Goal: Transaction & Acquisition: Purchase product/service

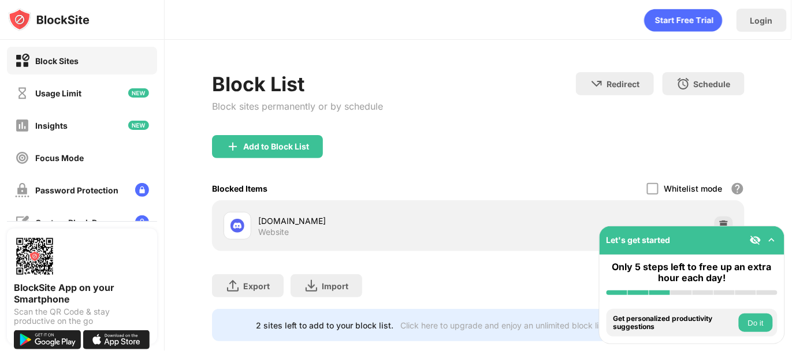
scroll to position [33, 0]
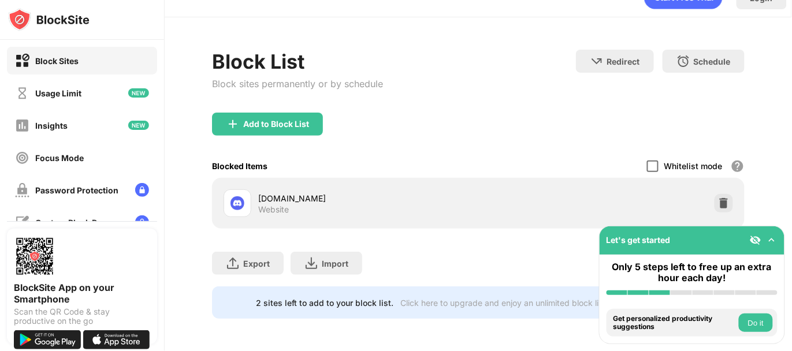
click at [647, 161] on div at bounding box center [653, 167] width 12 height 12
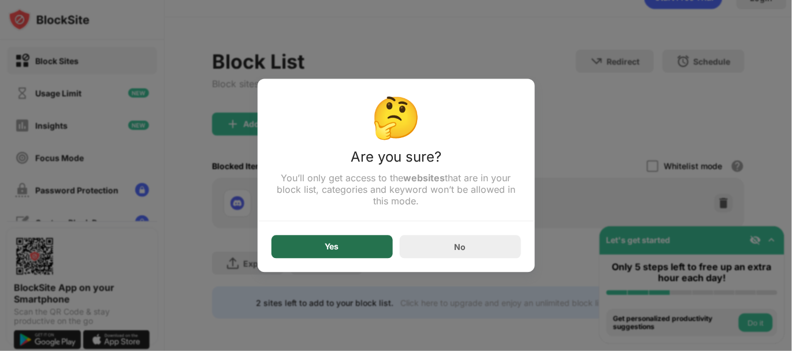
click at [359, 252] on div "Yes" at bounding box center [331, 247] width 121 height 23
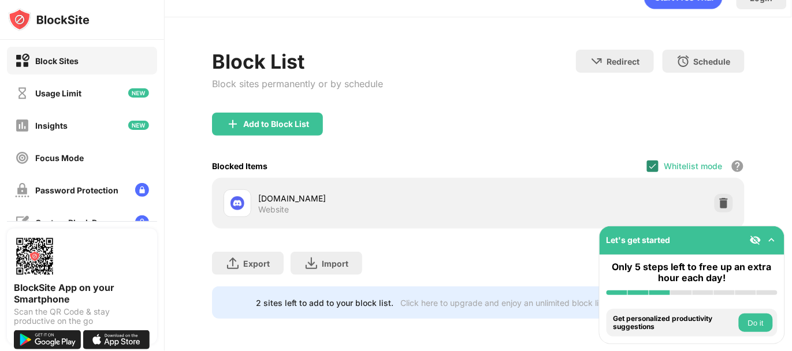
click at [648, 162] on img at bounding box center [652, 166] width 9 height 9
